Goal: Information Seeking & Learning: Learn about a topic

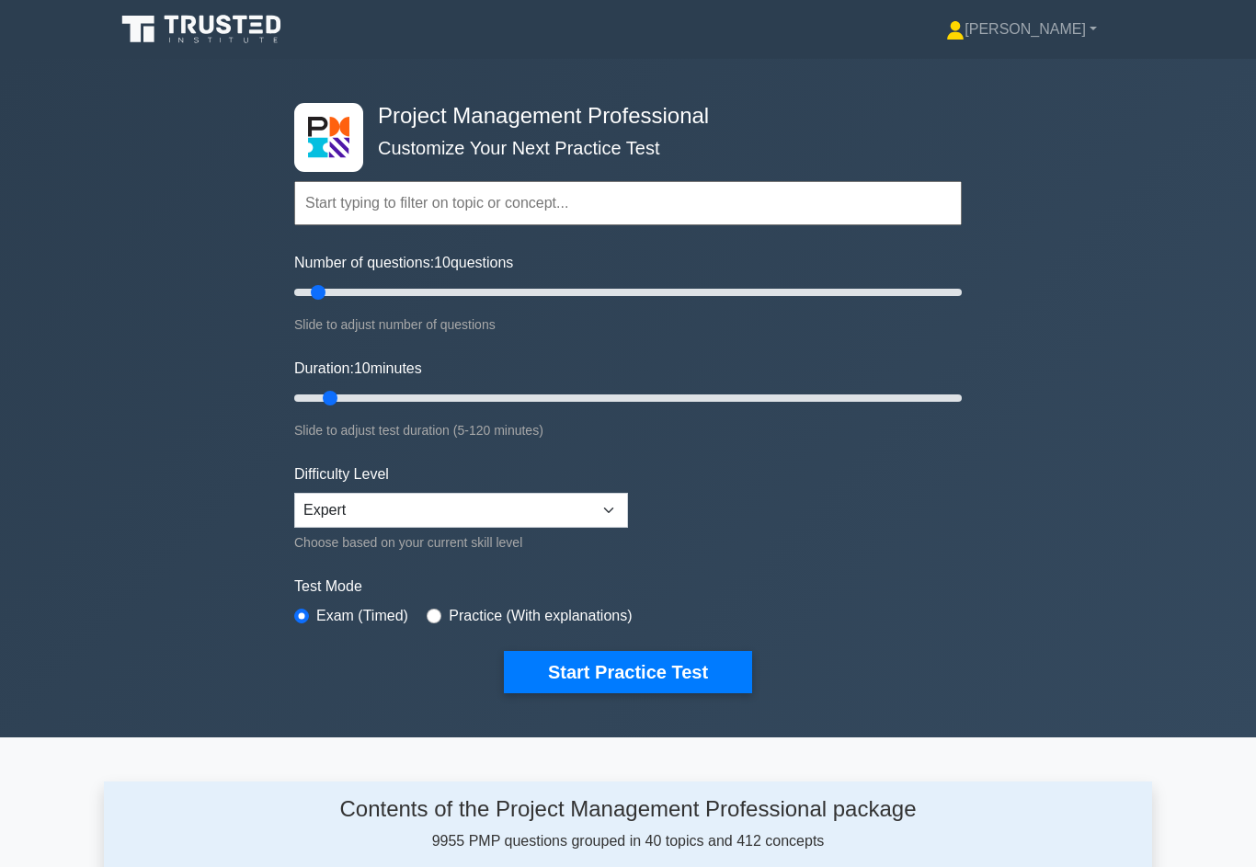
click at [680, 676] on button "Start Practice Test" at bounding box center [628, 672] width 248 height 42
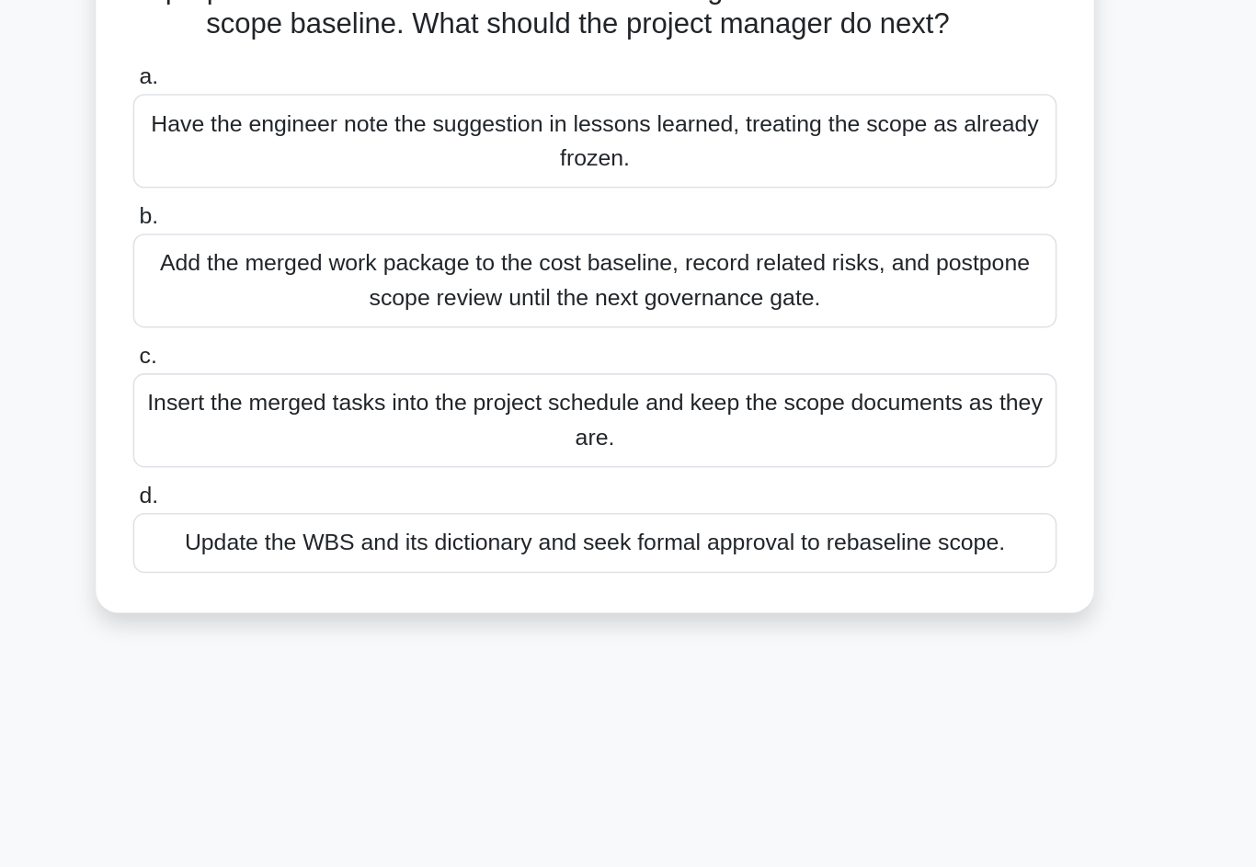
click at [517, 575] on div "Update the WBS and its dictionary and seek formal approval to rebaseline scope." at bounding box center [628, 594] width 596 height 39
click at [330, 558] on input "d. Update the WBS and its dictionary and seek formal approval to rebaseline sco…" at bounding box center [330, 564] width 0 height 12
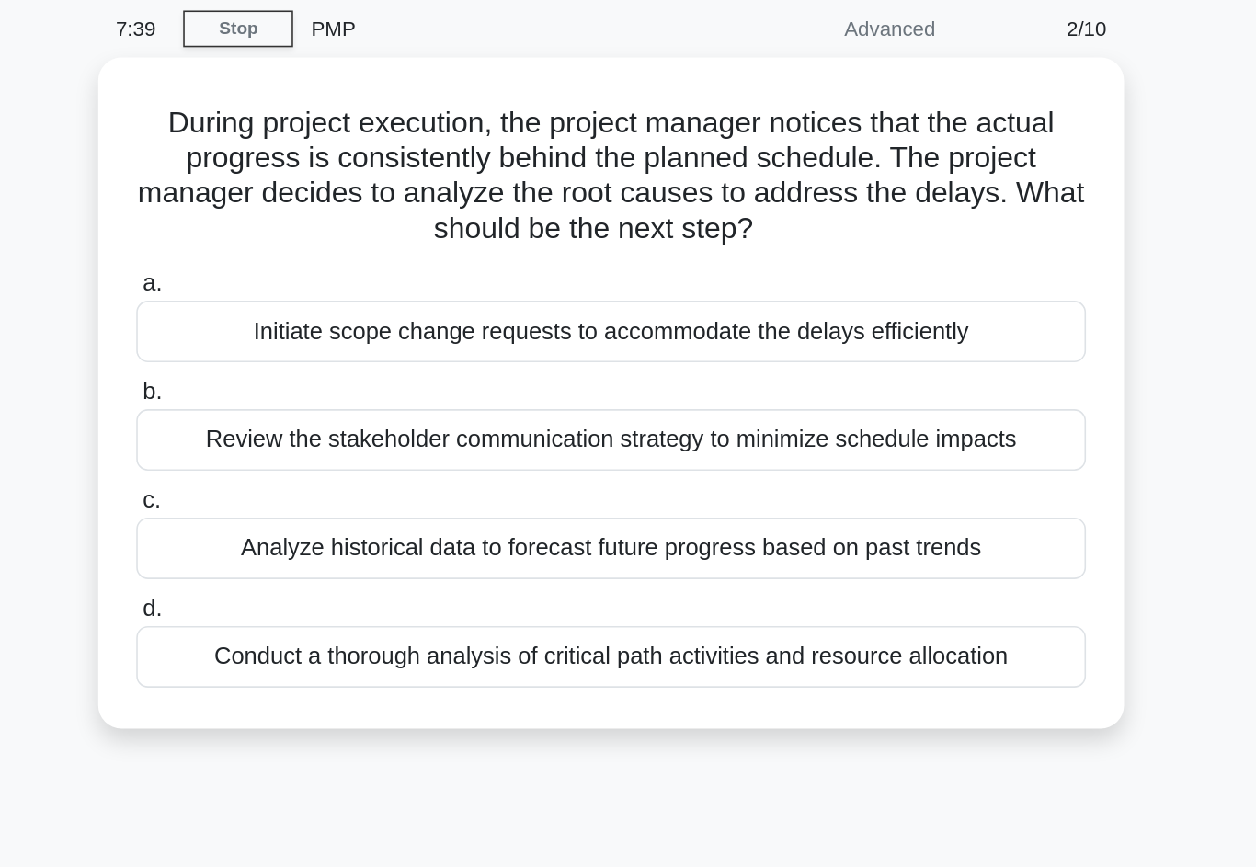
click at [330, 464] on div "Conduct a thorough analysis of critical path activities and resource allocation" at bounding box center [628, 483] width 596 height 39
click at [330, 448] on input "d. Conduct a thorough analysis of critical path activities and resource allocat…" at bounding box center [330, 454] width 0 height 12
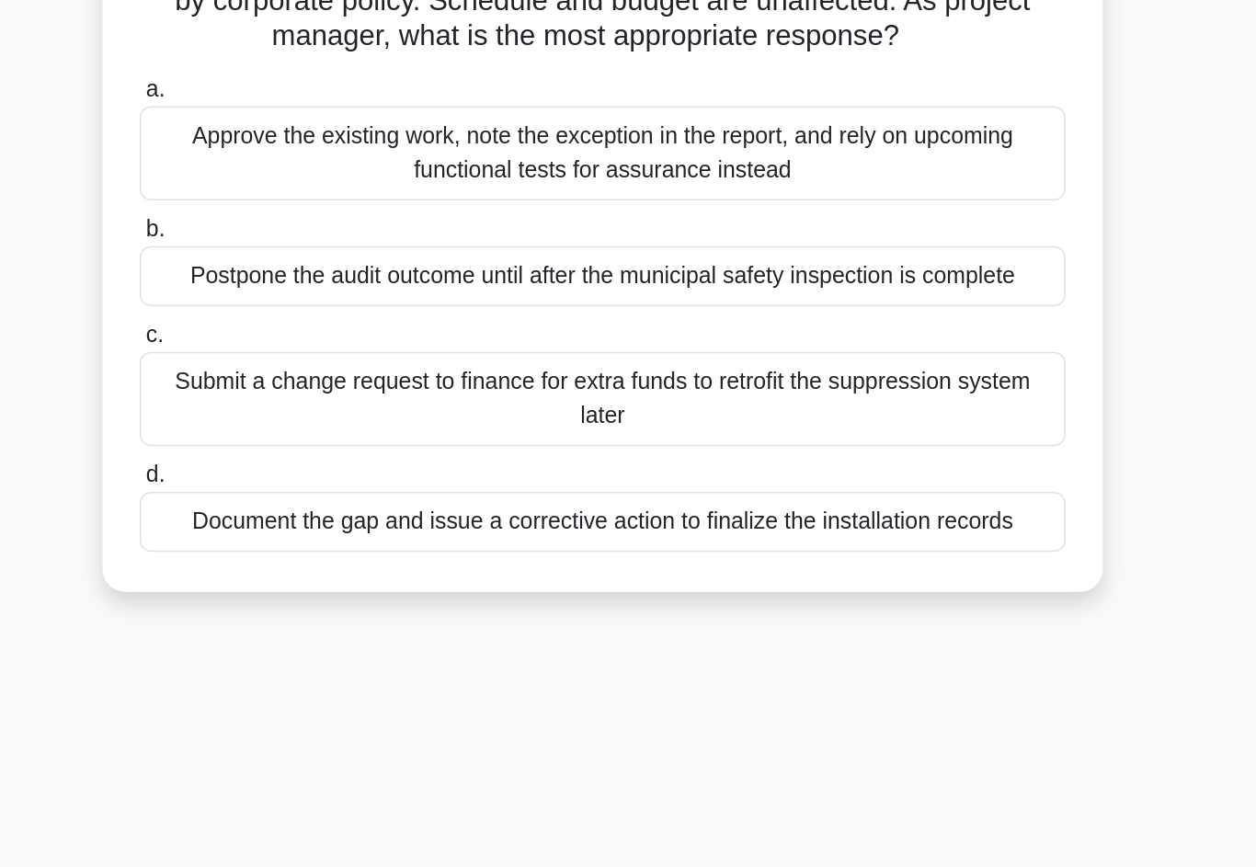
click at [330, 553] on div "Document the gap and issue a corrective action to finalize the installation rec…" at bounding box center [628, 572] width 596 height 39
click at [330, 536] on input "d. Document the gap and issue a corrective action to finalize the installation …" at bounding box center [330, 542] width 0 height 12
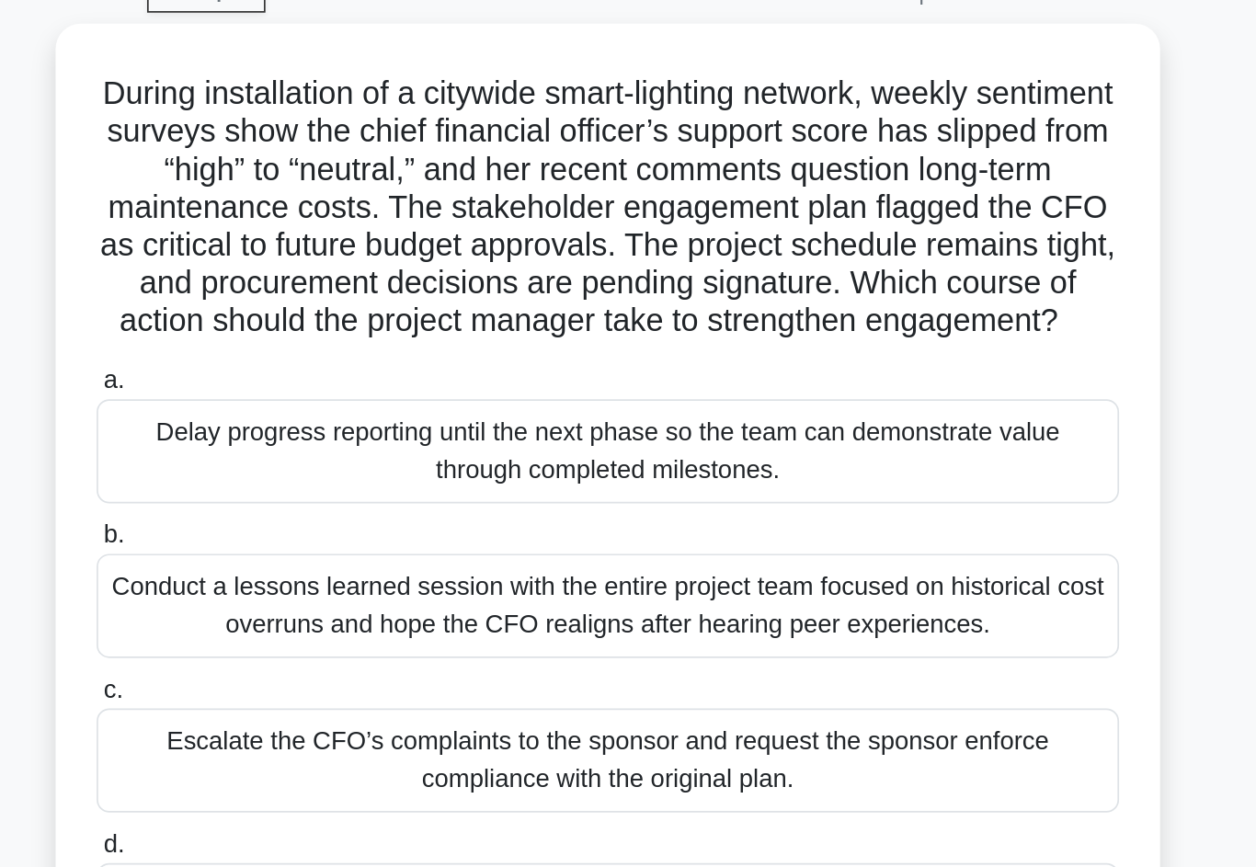
scroll to position [94, 0]
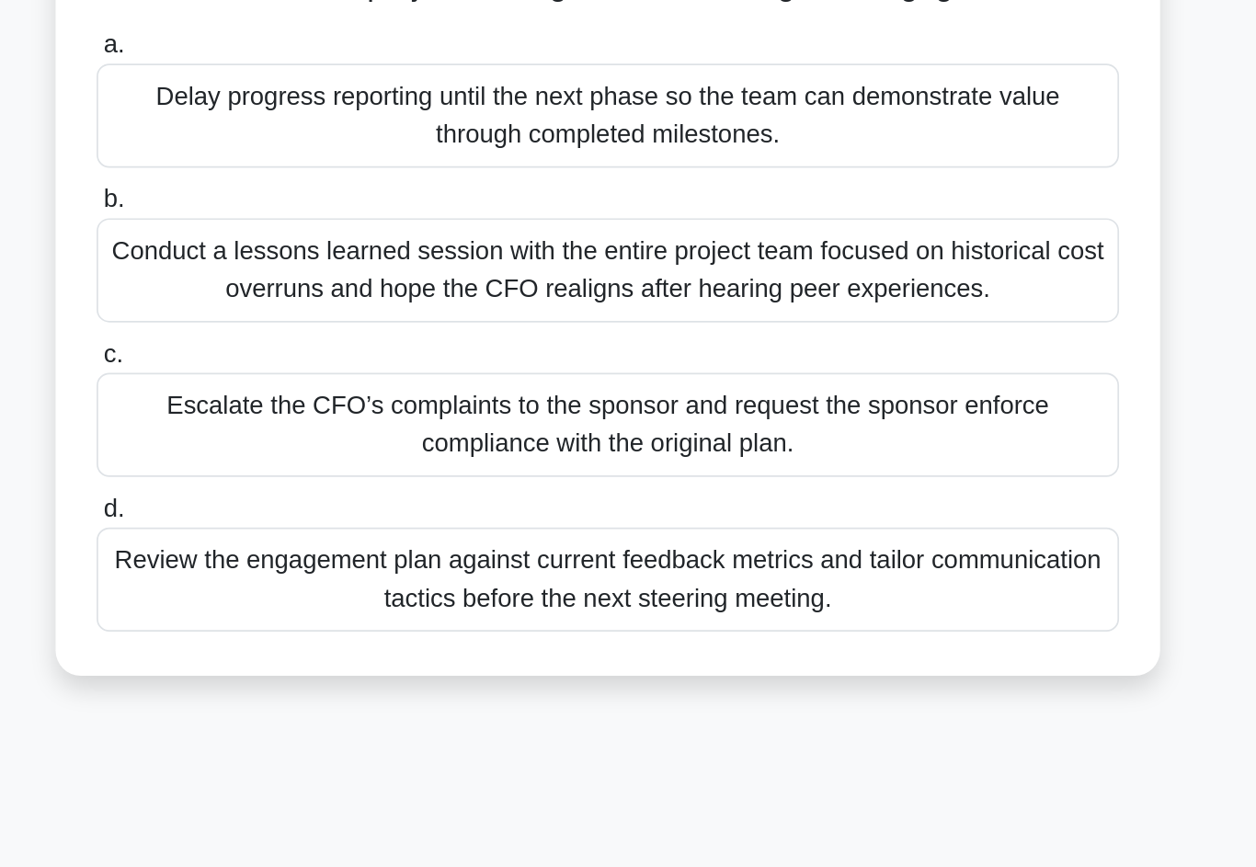
click at [641, 503] on div "Review the engagement plan against current feedback metrics and tailor communic…" at bounding box center [628, 533] width 596 height 61
click at [330, 486] on input "d. Review the engagement plan against current feedback metrics and tailor commu…" at bounding box center [330, 492] width 0 height 12
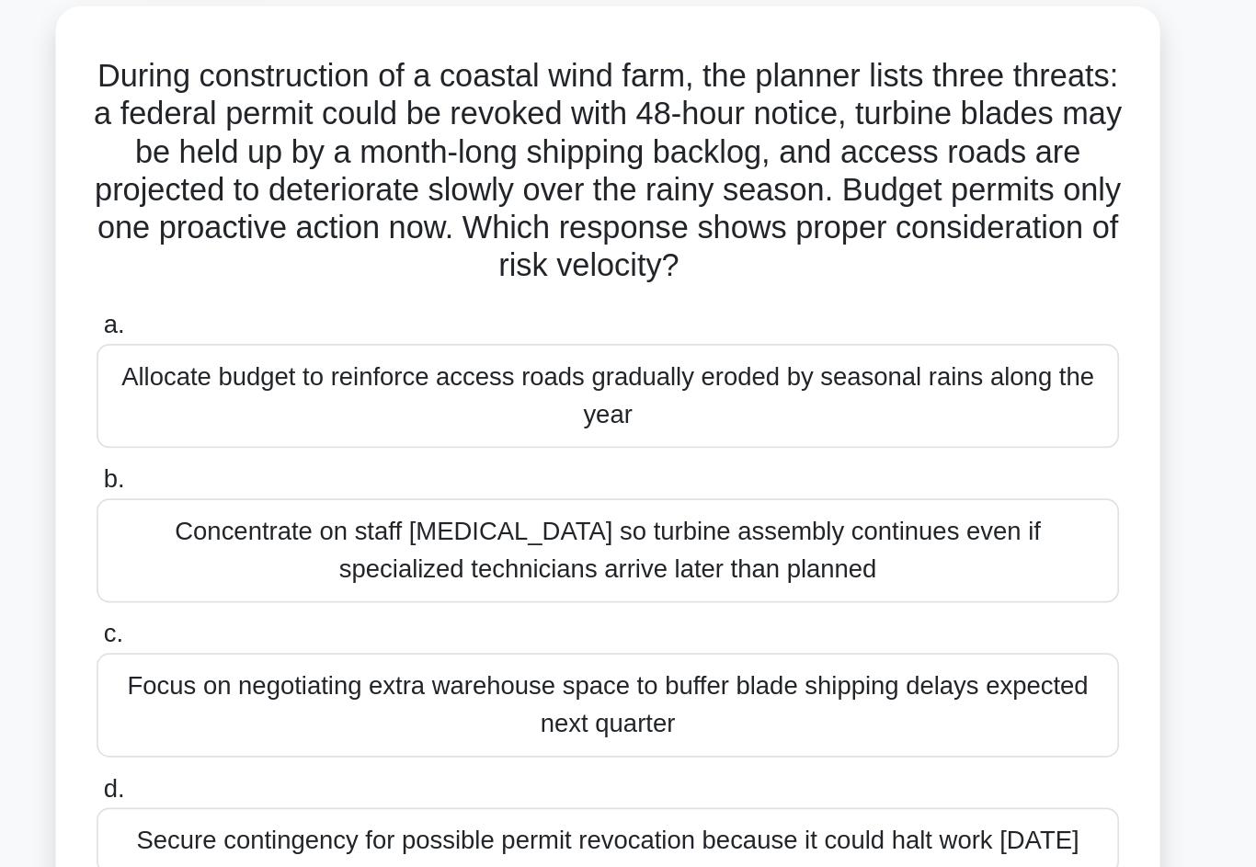
scroll to position [0, 0]
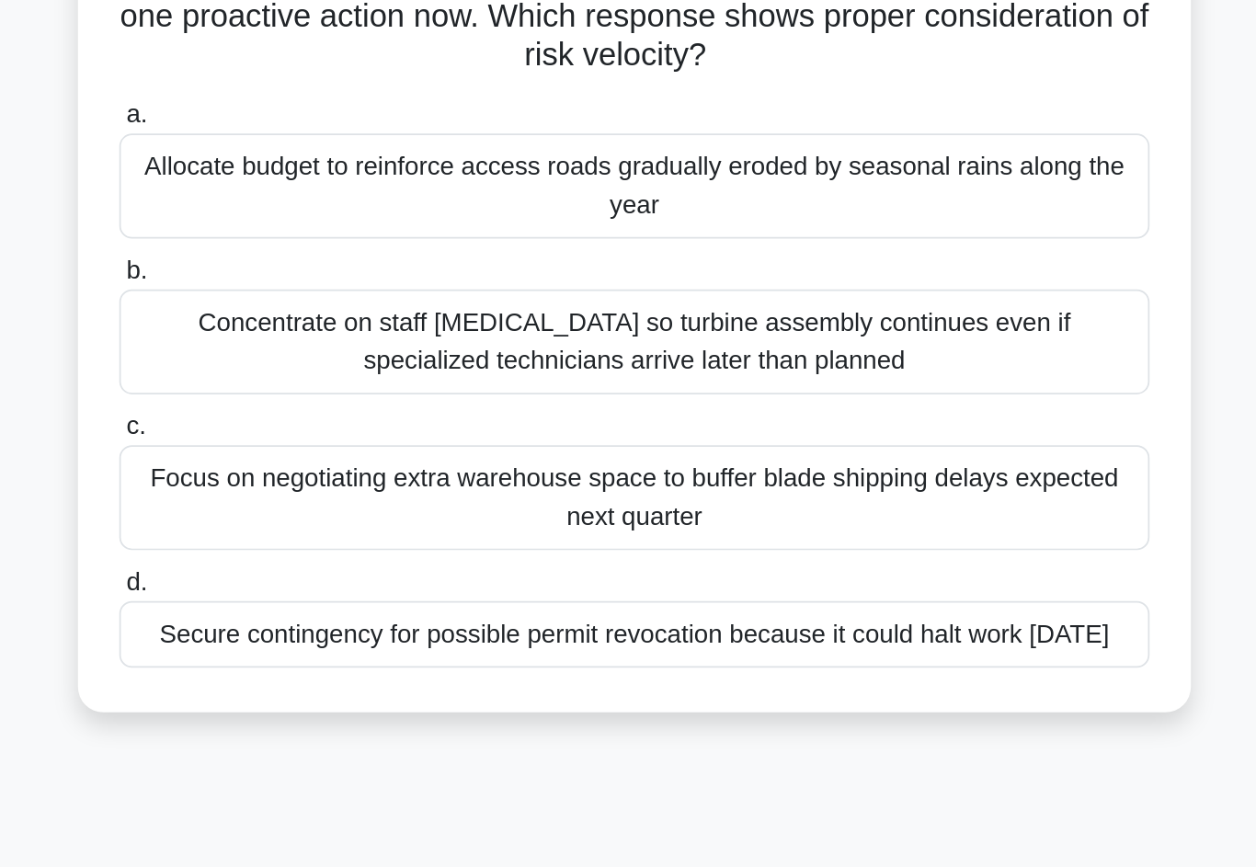
click at [330, 575] on div "Secure contingency for possible permit revocation because it could halt work wi…" at bounding box center [628, 594] width 596 height 39
click at [330, 558] on input "d. Secure contingency for possible permit revocation because it could halt work…" at bounding box center [330, 564] width 0 height 12
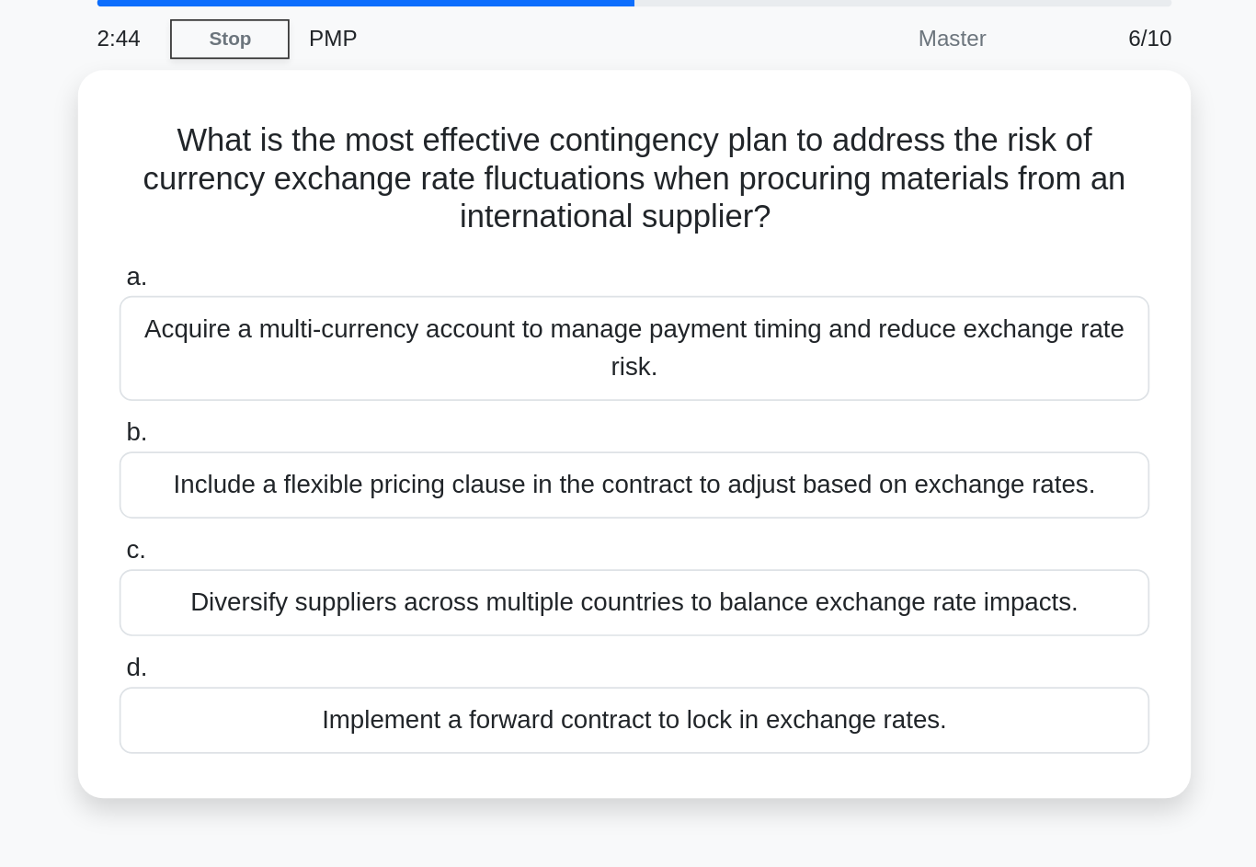
click at [644, 328] on div "Include a flexible pricing clause in the contract to adjust based on exchange r…" at bounding box center [628, 347] width 596 height 39
click at [330, 312] on input "b. Include a flexible pricing clause in the contract to adjust based on exchang…" at bounding box center [330, 318] width 0 height 12
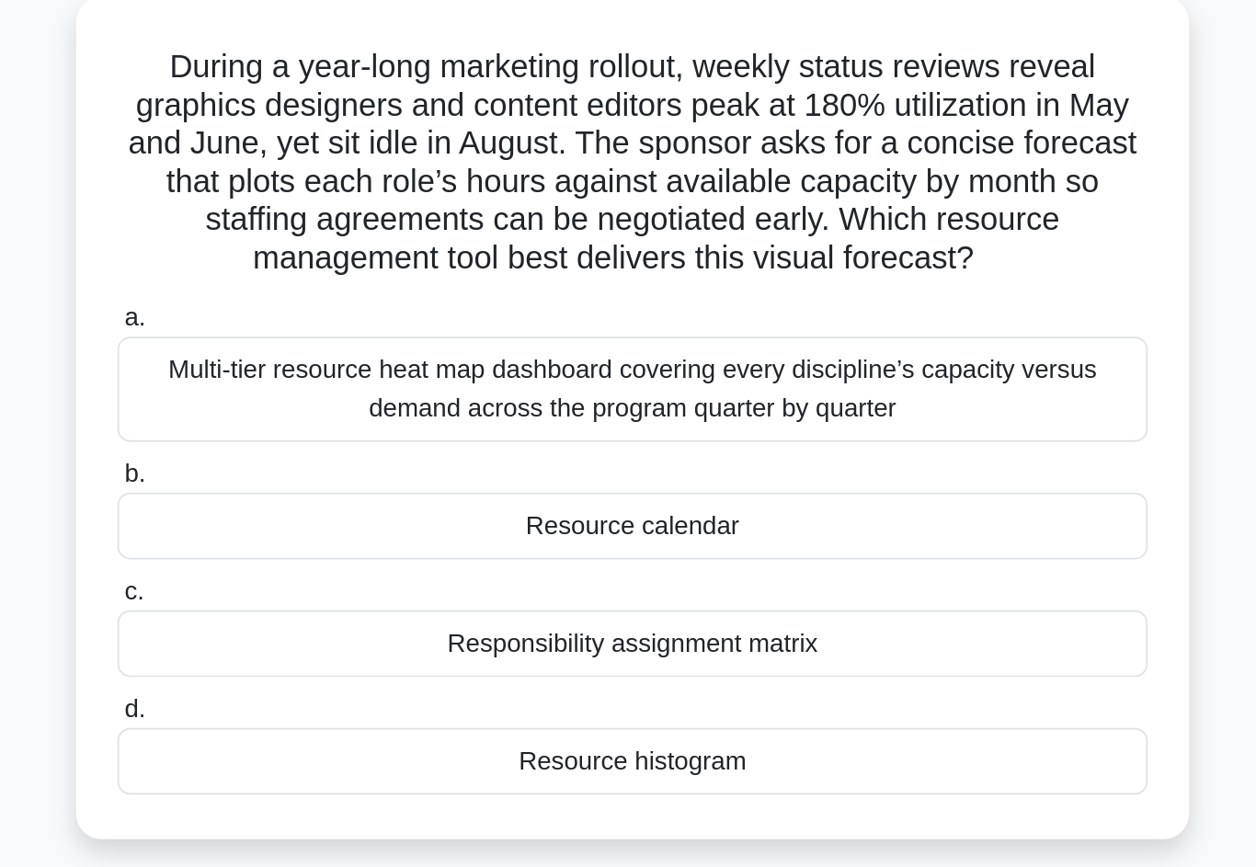
click at [651, 394] on div "Resource calendar" at bounding box center [628, 413] width 596 height 39
click at [330, 378] on input "b. Resource calendar" at bounding box center [330, 384] width 0 height 12
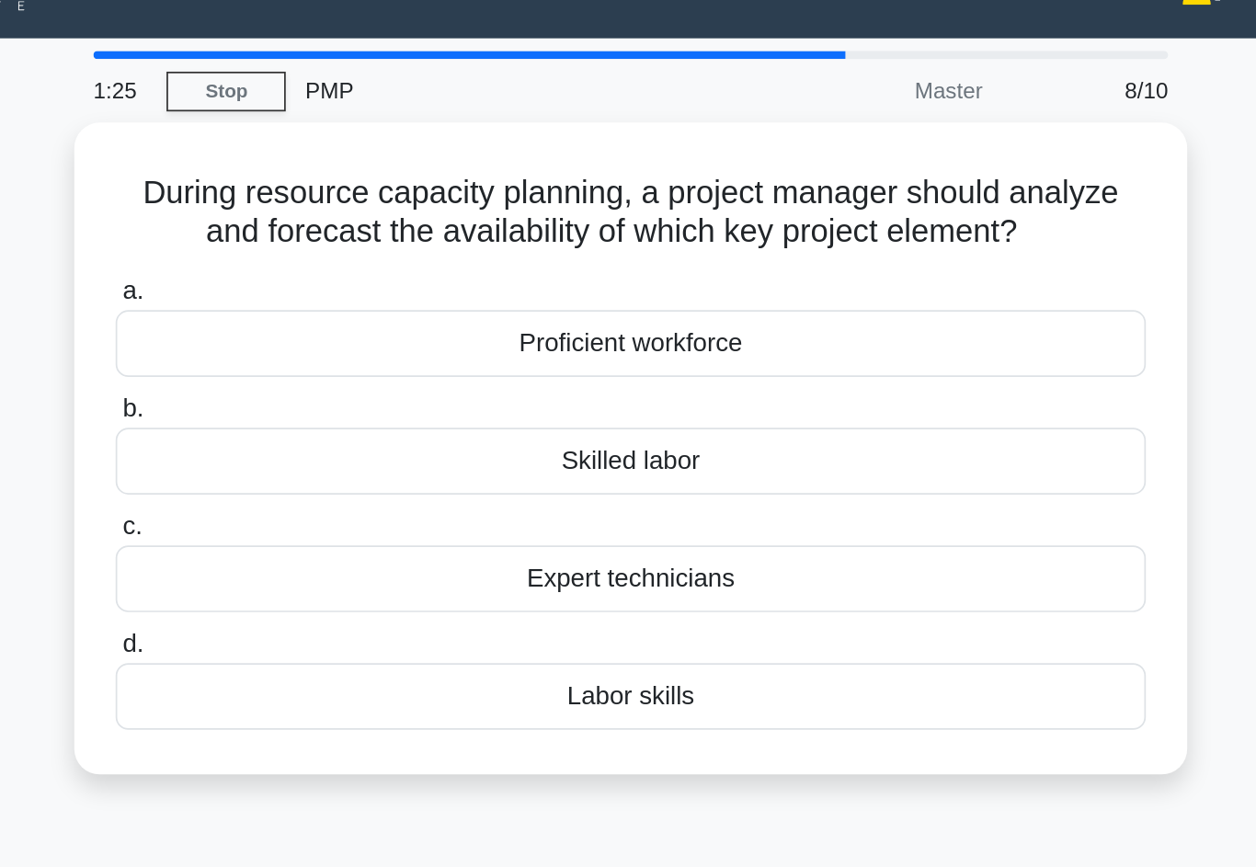
click at [330, 423] on div "Labor skills" at bounding box center [628, 439] width 596 height 39
click at [330, 416] on input "d. Labor skills" at bounding box center [330, 410] width 0 height 12
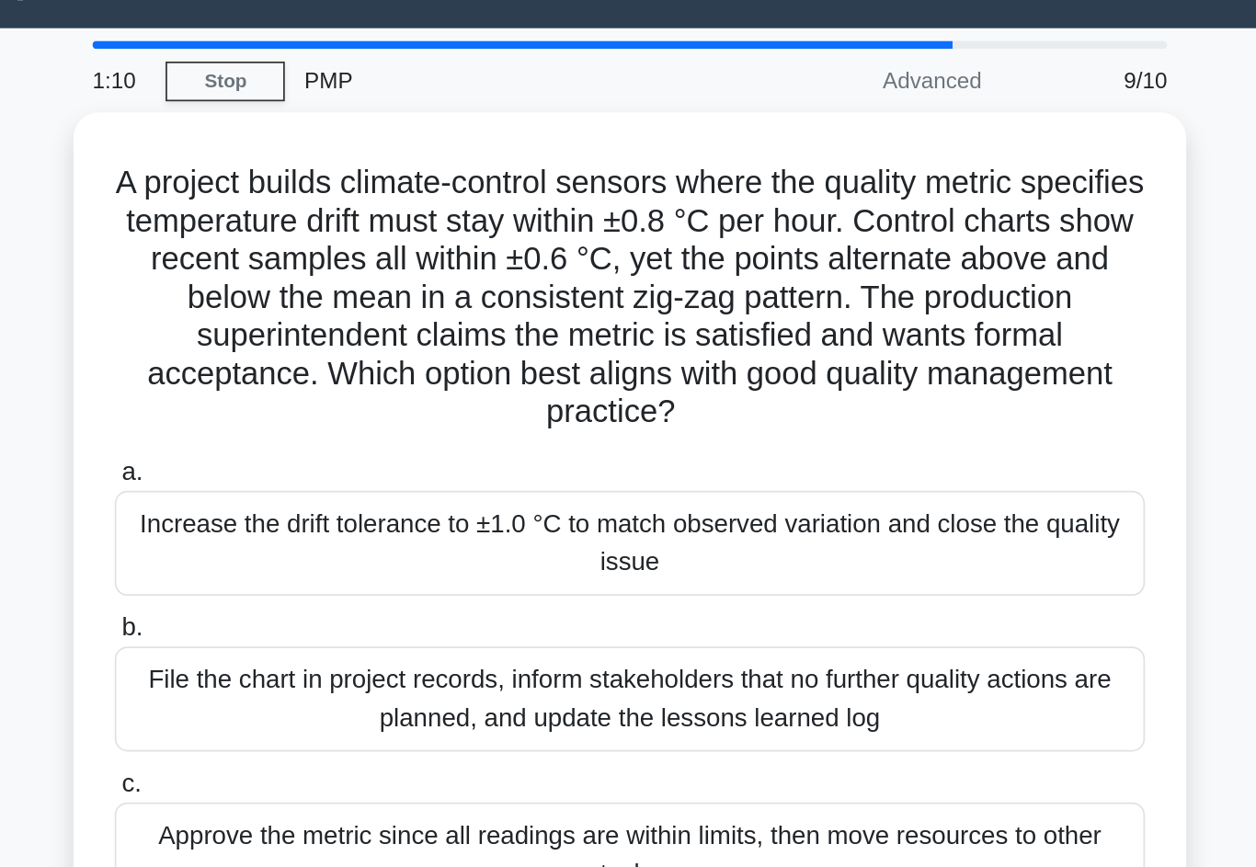
click at [669, 330] on div "a. Increase the drift tolerance to ±1.0 °C to match observed variation and clos…" at bounding box center [628, 345] width 618 height 83
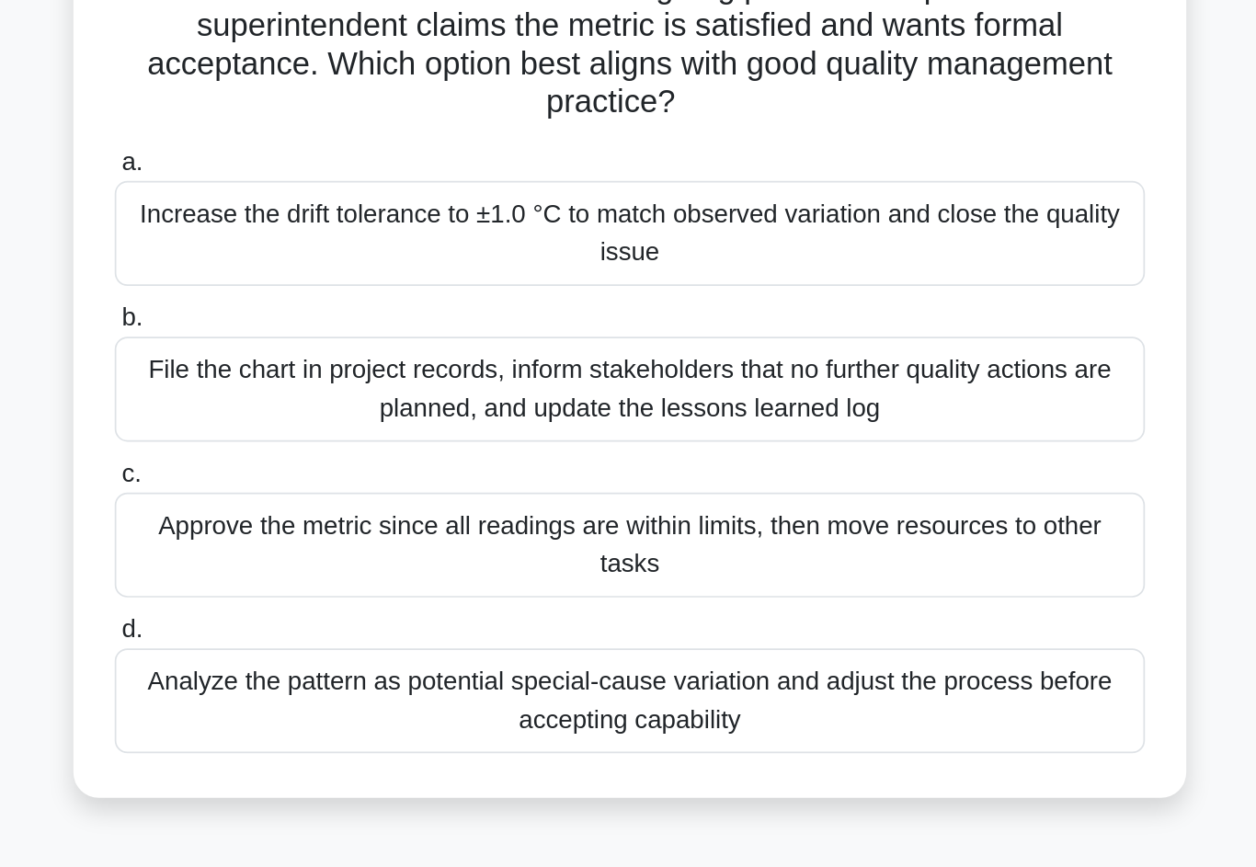
click at [645, 507] on div "Approve the metric since all readings are within limits, then move resources to…" at bounding box center [628, 537] width 596 height 61
click at [330, 490] on input "c. Approve the metric since all readings are within limits, then move resources…" at bounding box center [330, 496] width 0 height 12
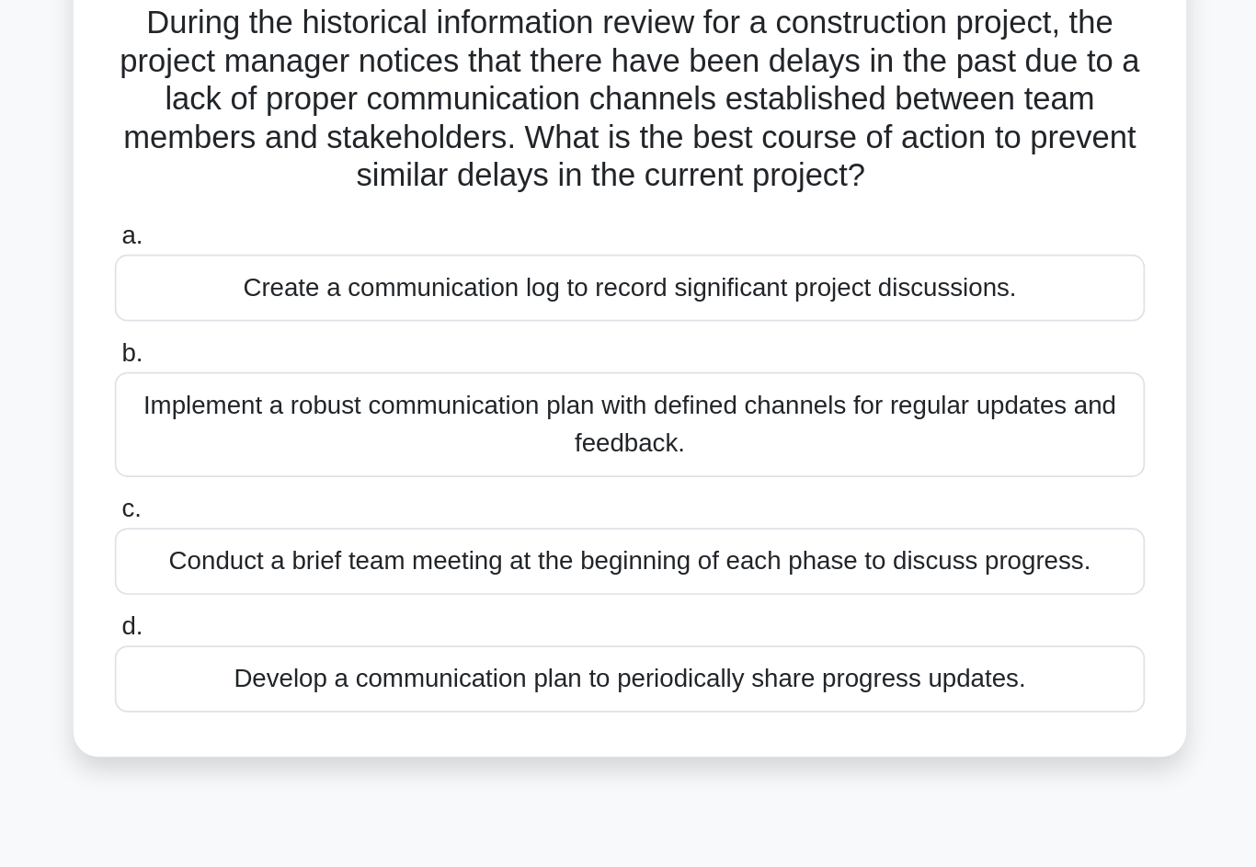
click at [330, 509] on div "Develop a communication plan to periodically share progress updates." at bounding box center [628, 528] width 596 height 39
click at [330, 492] on input "d. Develop a communication plan to periodically share progress updates." at bounding box center [330, 498] width 0 height 12
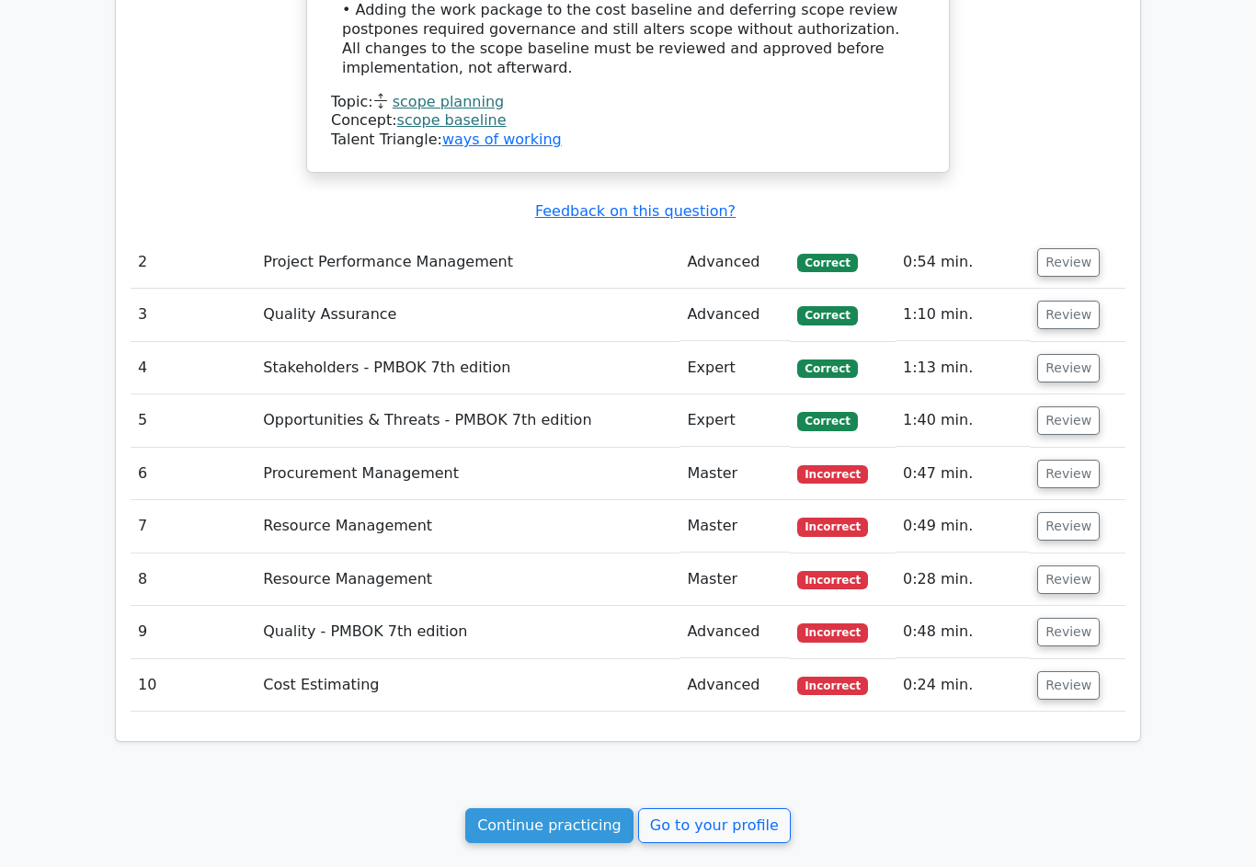
scroll to position [2052, 0]
click at [1108, 659] on td "Review" at bounding box center [1078, 685] width 96 height 52
click at [1086, 671] on button "Review" at bounding box center [1068, 685] width 63 height 29
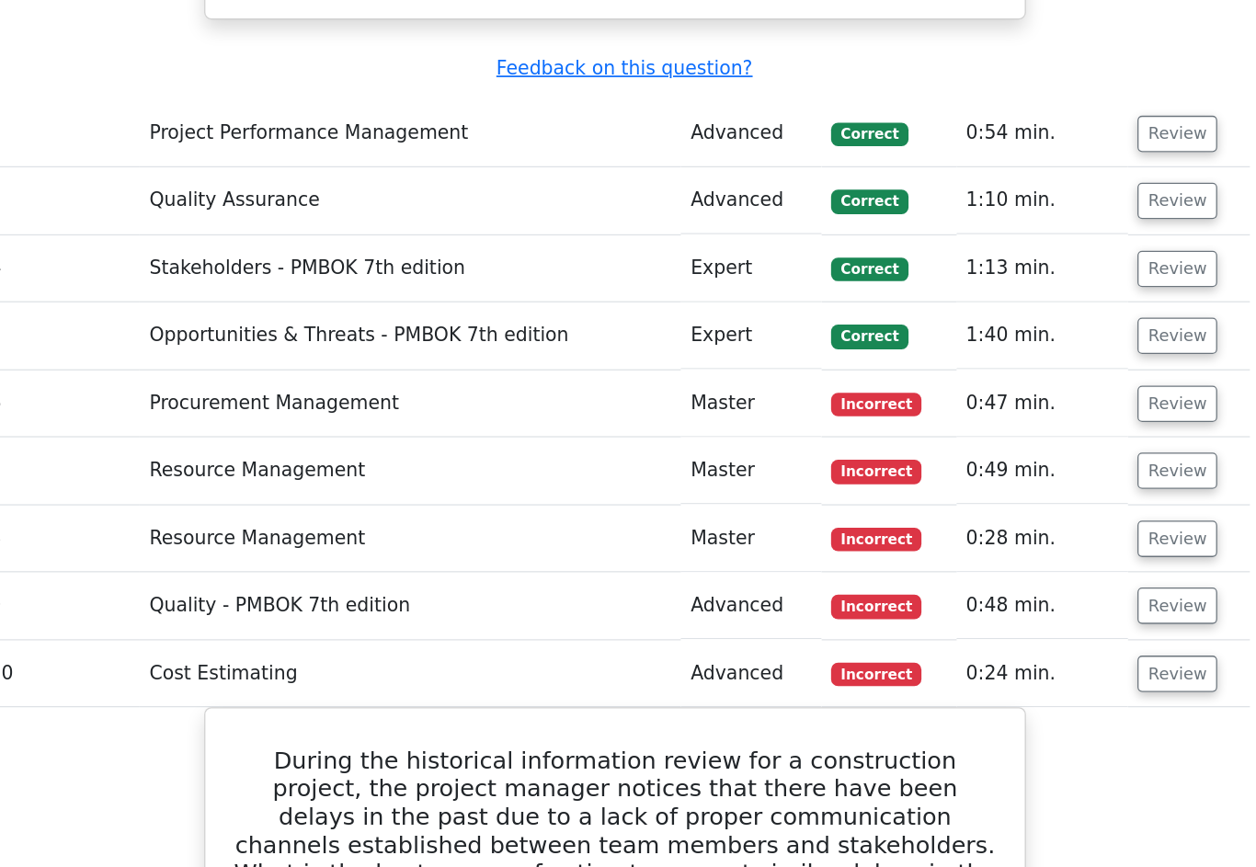
scroll to position [2191, 0]
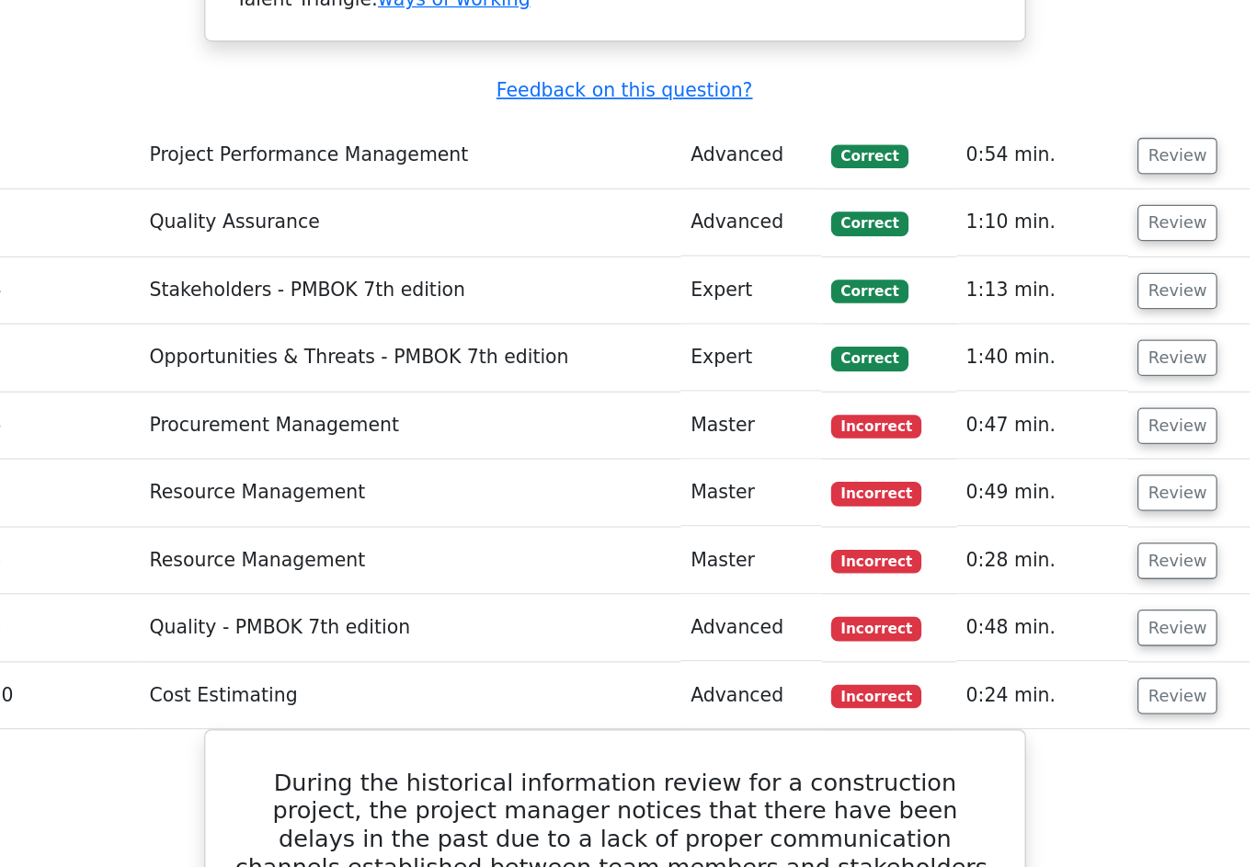
click at [1037, 478] on button "Review" at bounding box center [1068, 492] width 63 height 29
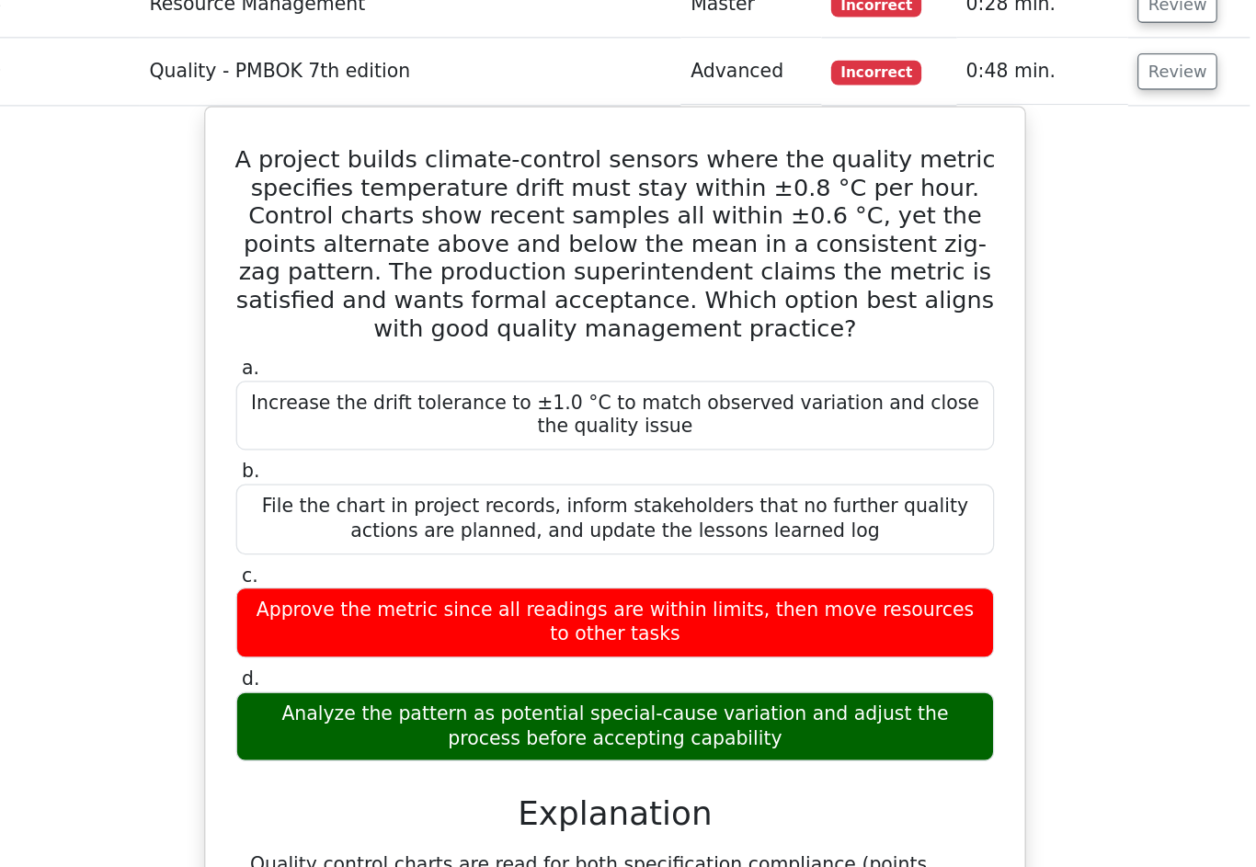
scroll to position [2465, 0]
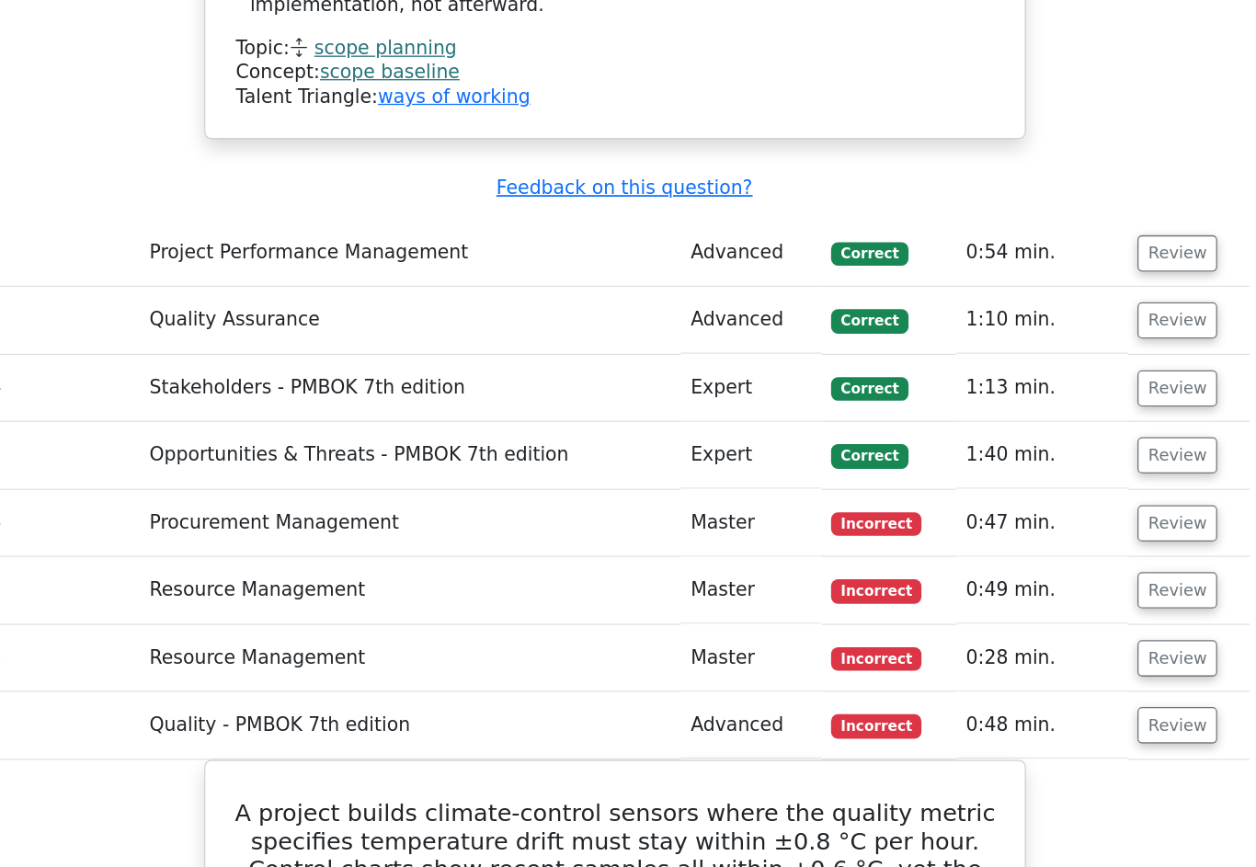
click at [1037, 501] on button "Review" at bounding box center [1068, 515] width 63 height 29
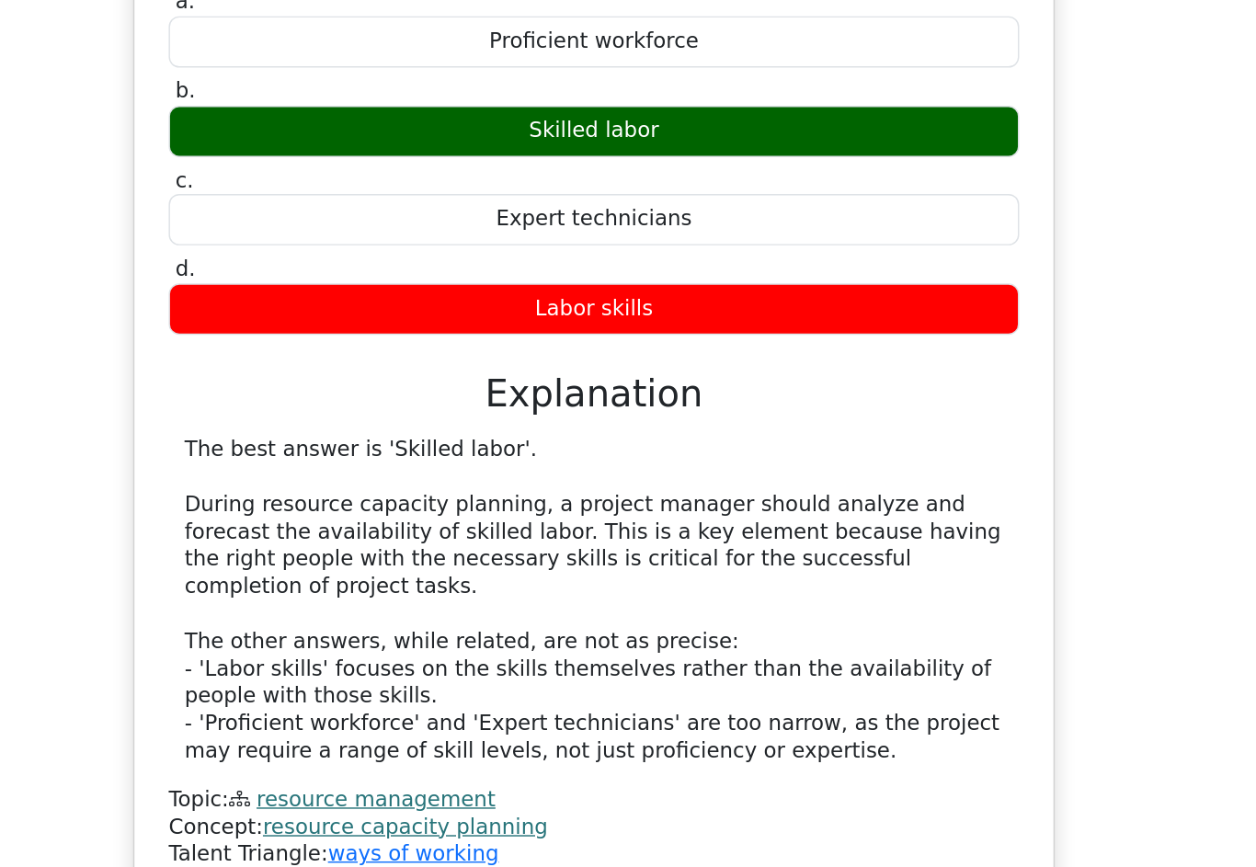
scroll to position [2535, 0]
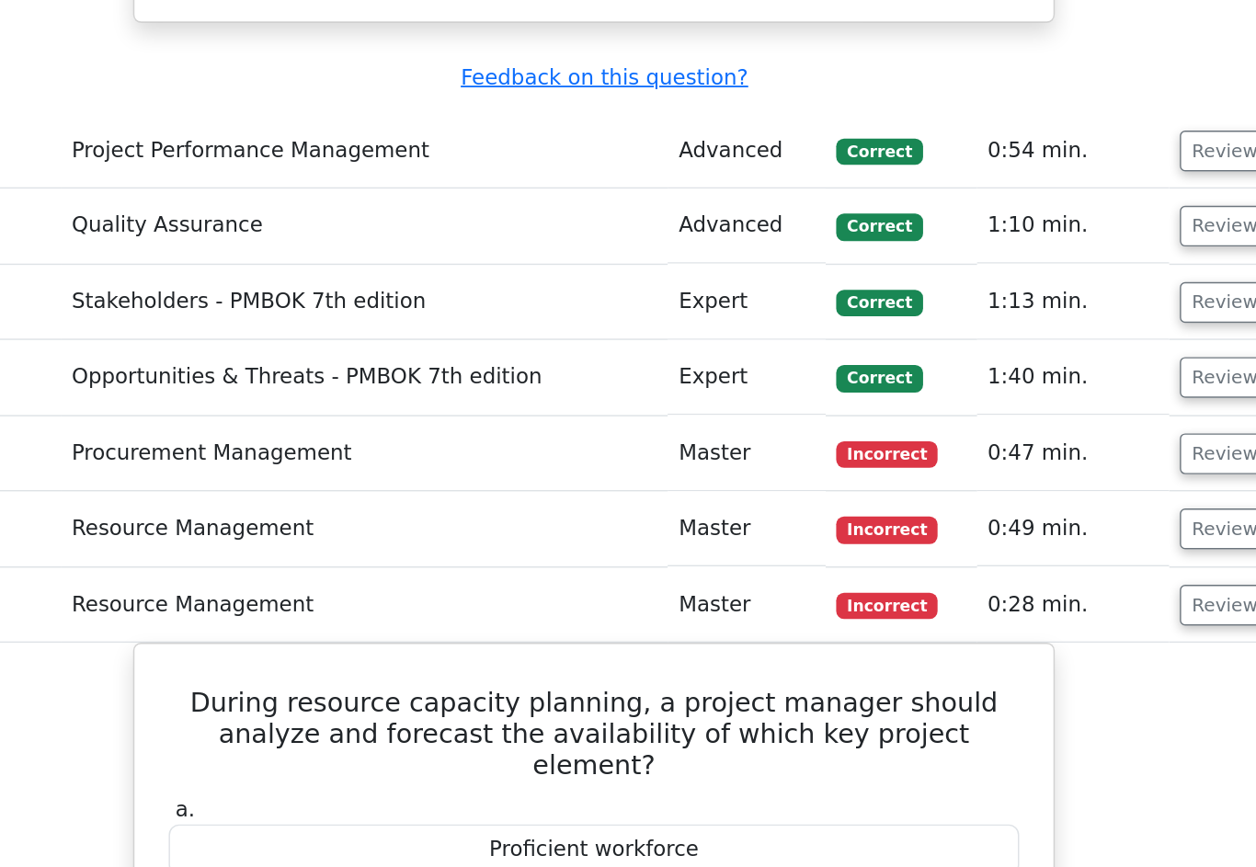
click at [1037, 355] on button "Review" at bounding box center [1068, 369] width 63 height 29
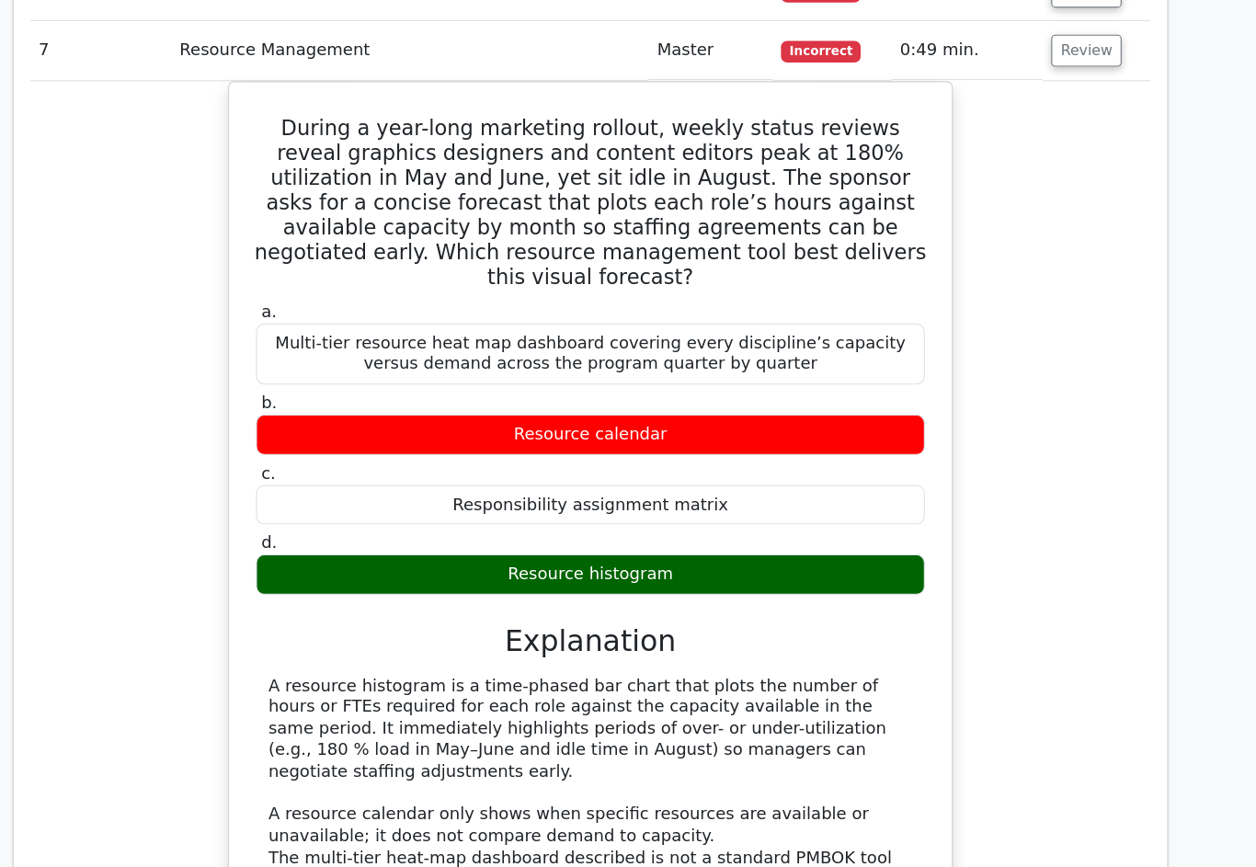
scroll to position [2524, 0]
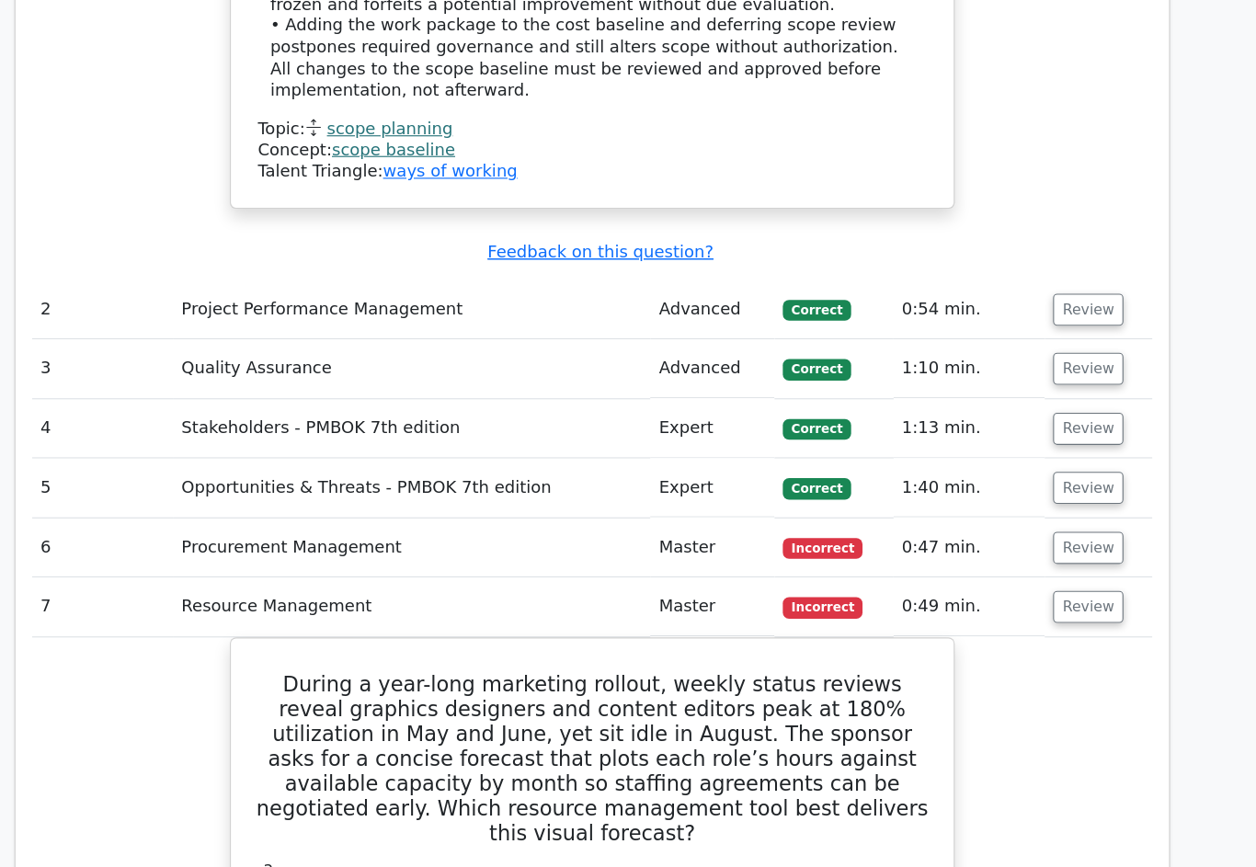
click at [1037, 472] on button "Review" at bounding box center [1068, 486] width 63 height 29
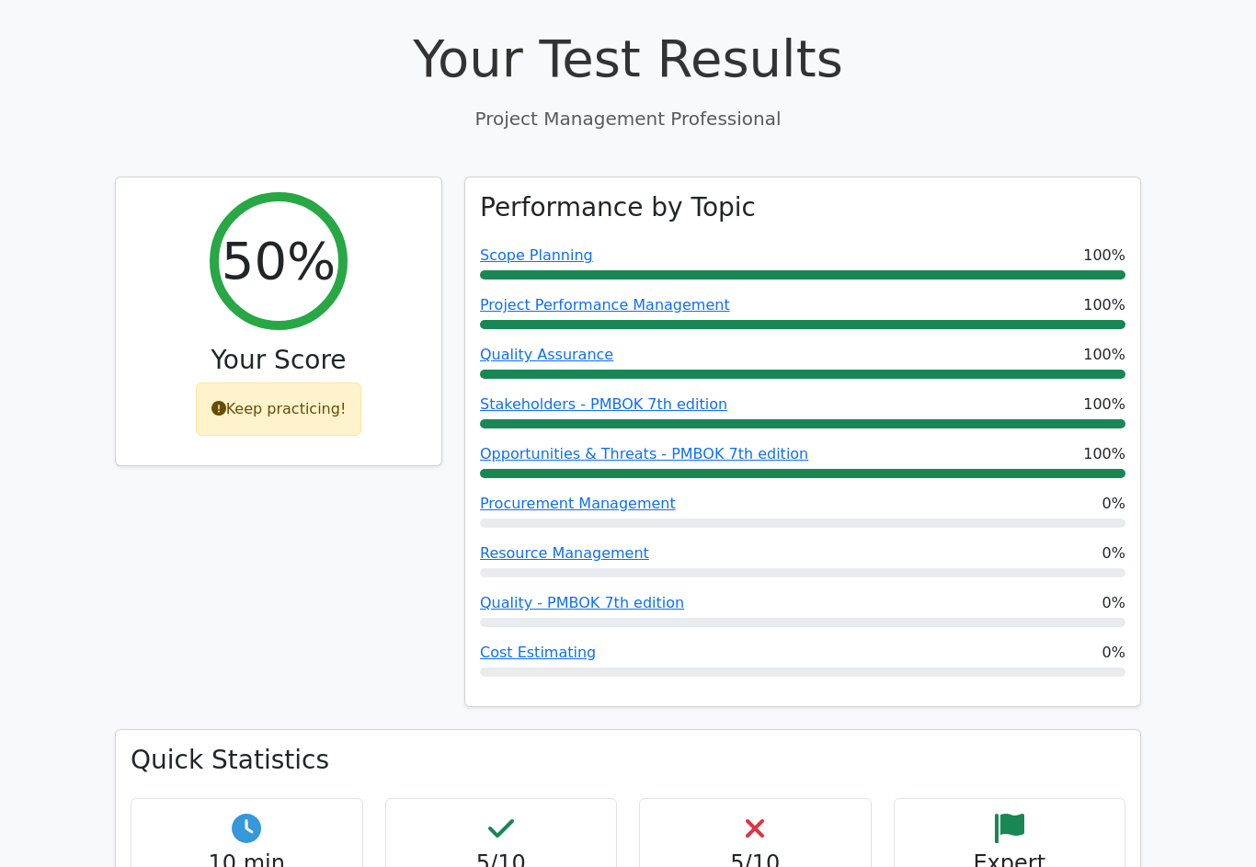
scroll to position [0, 0]
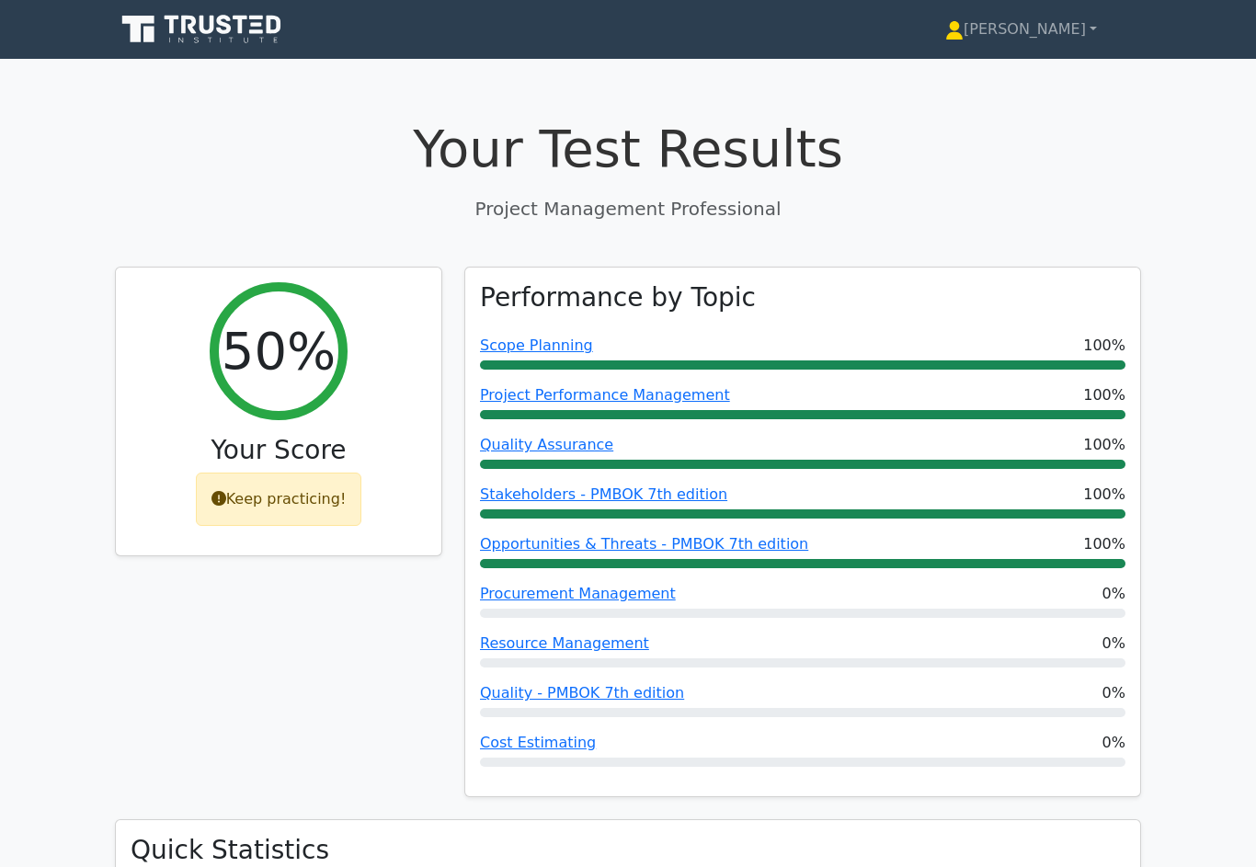
click at [1048, 32] on link "[PERSON_NAME]" at bounding box center [1021, 29] width 240 height 37
click at [1037, 63] on link "Profile" at bounding box center [974, 72] width 145 height 29
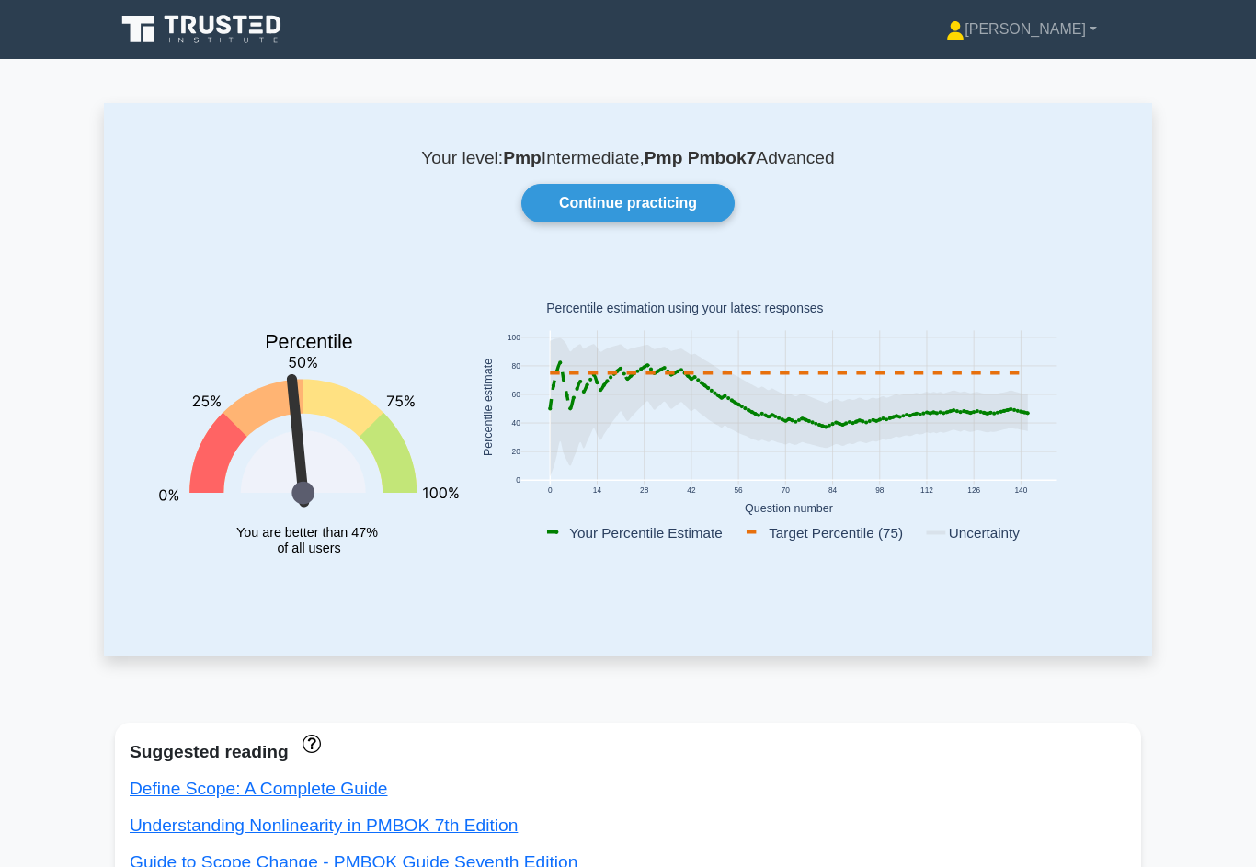
click at [1057, 38] on link "[PERSON_NAME]" at bounding box center [1021, 29] width 239 height 37
click at [1023, 60] on link "Profile" at bounding box center [975, 72] width 145 height 29
click at [718, 202] on link "Continue practicing" at bounding box center [627, 203] width 213 height 39
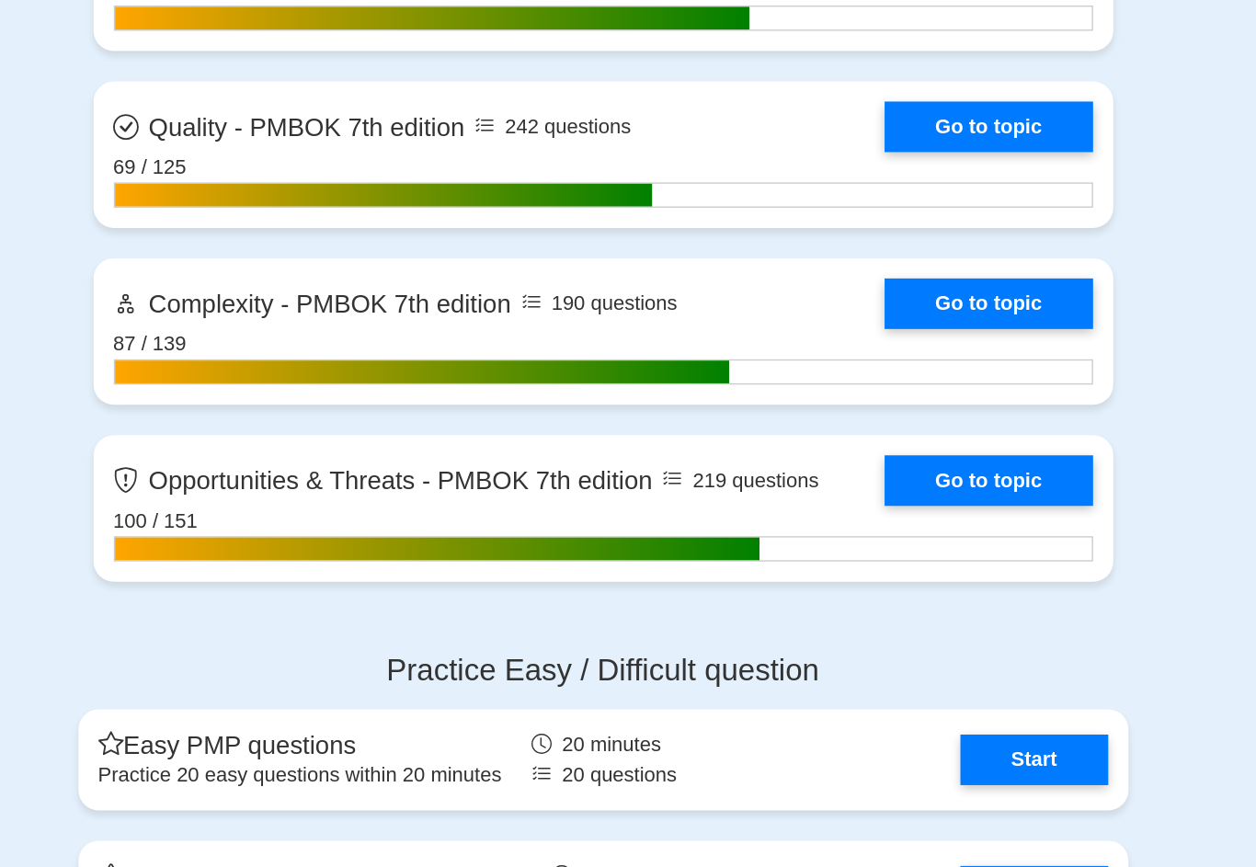
scroll to position [5599, 0]
